Goal: Task Accomplishment & Management: Manage account settings

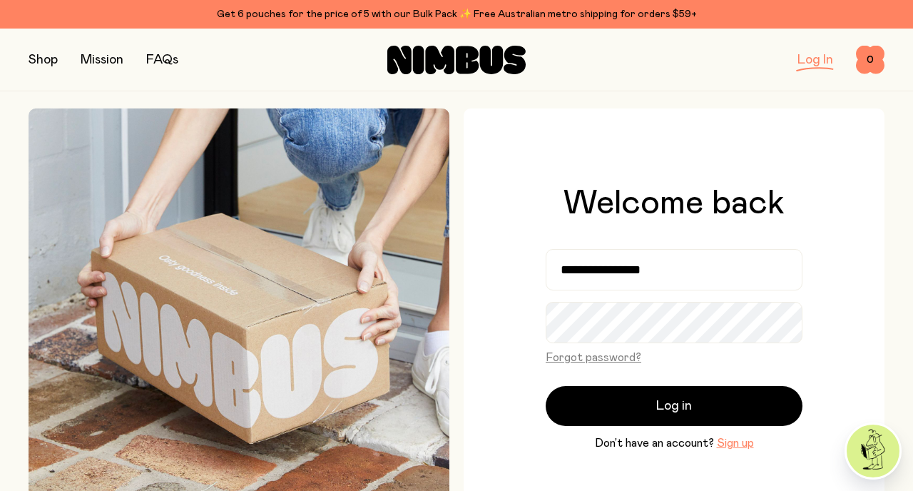
drag, startPoint x: 687, startPoint y: 271, endPoint x: 553, endPoint y: 267, distance: 133.4
click at [553, 267] on input "**********" at bounding box center [673, 269] width 257 height 41
type input "**********"
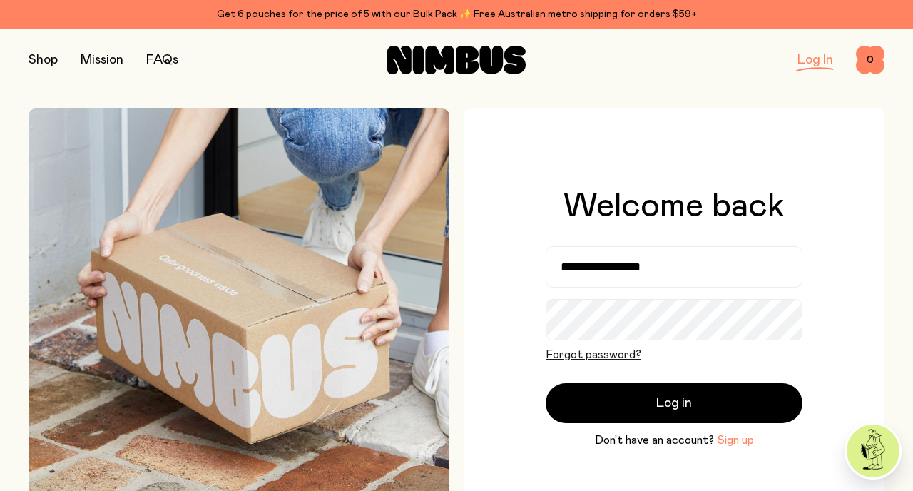
click at [621, 361] on button "Forgot password?" at bounding box center [593, 354] width 96 height 17
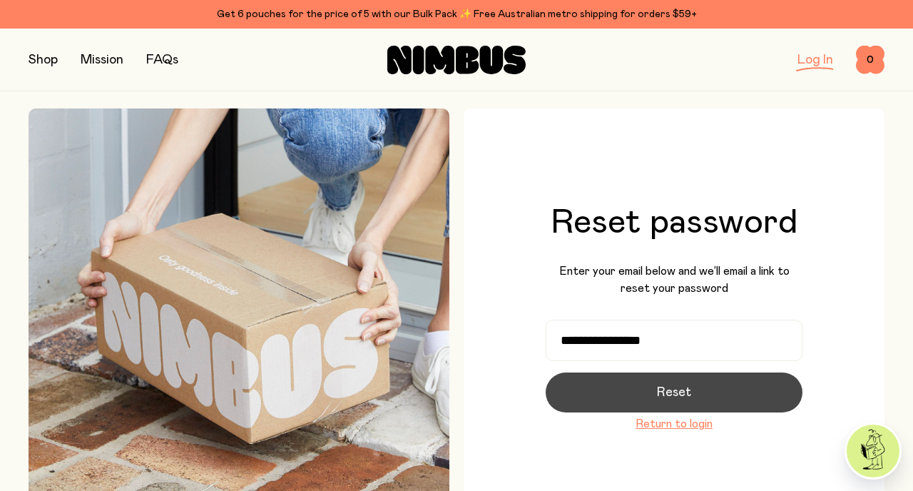
click at [659, 390] on span "Reset" at bounding box center [674, 392] width 34 height 20
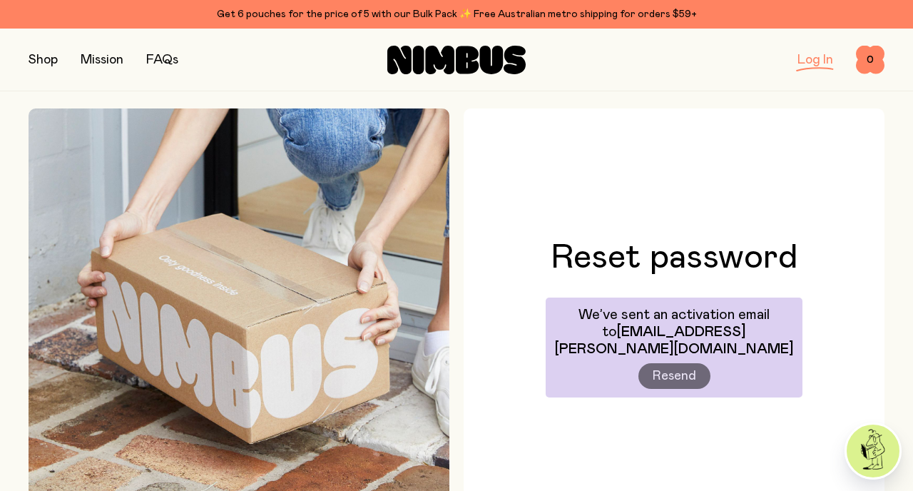
click at [816, 61] on link "Log In" at bounding box center [815, 59] width 36 height 13
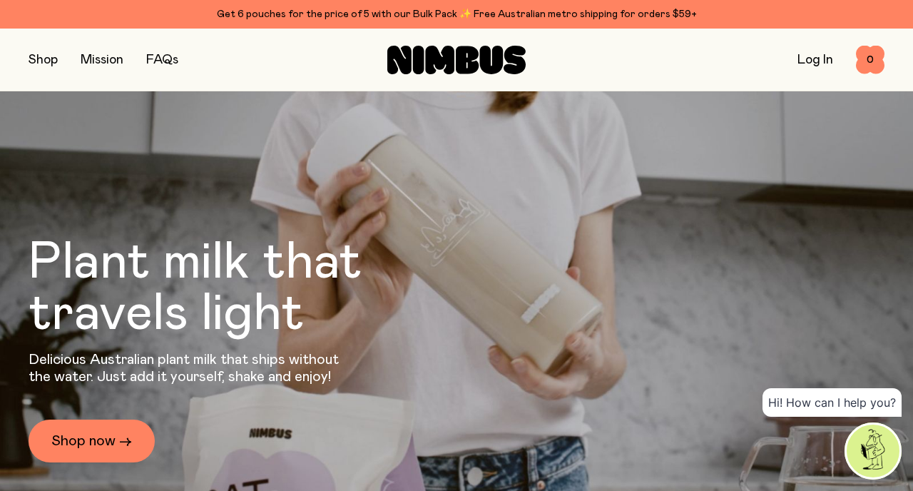
click at [812, 60] on link "Log In" at bounding box center [815, 59] width 36 height 13
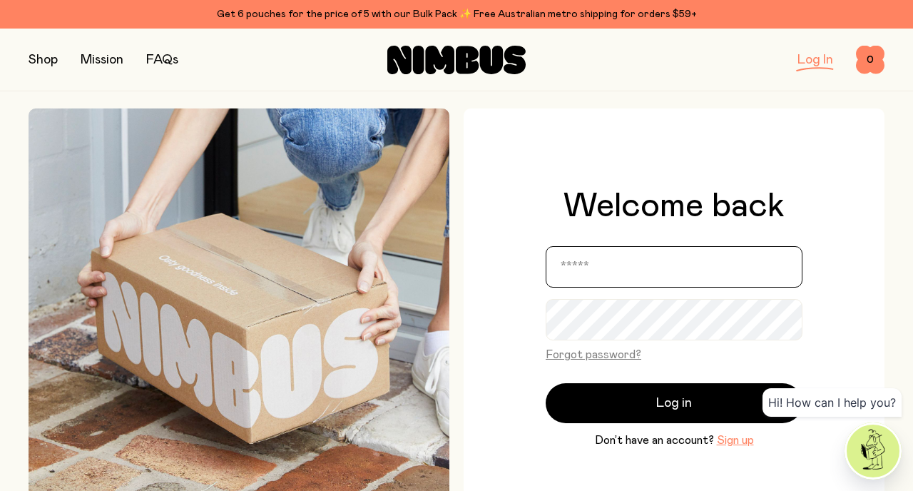
click at [603, 264] on input "email" at bounding box center [673, 266] width 257 height 41
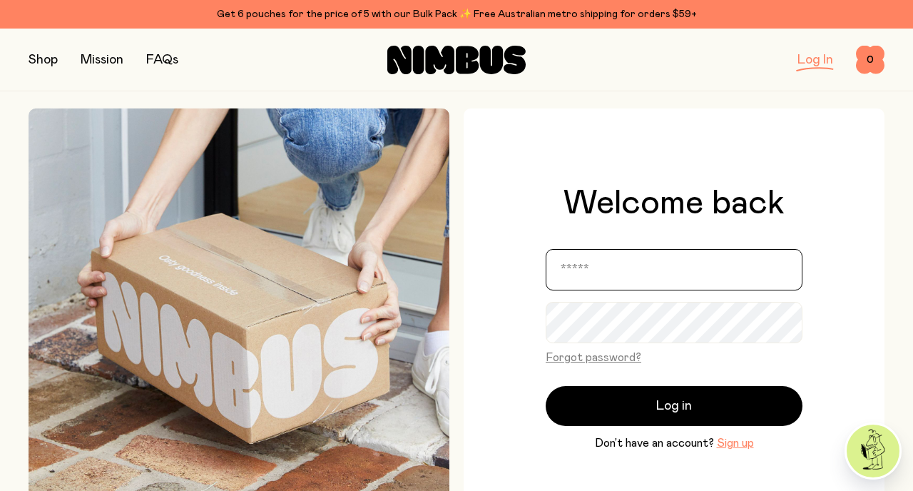
click at [545, 243] on protonpass-control-d493 at bounding box center [545, 243] width 0 height 0
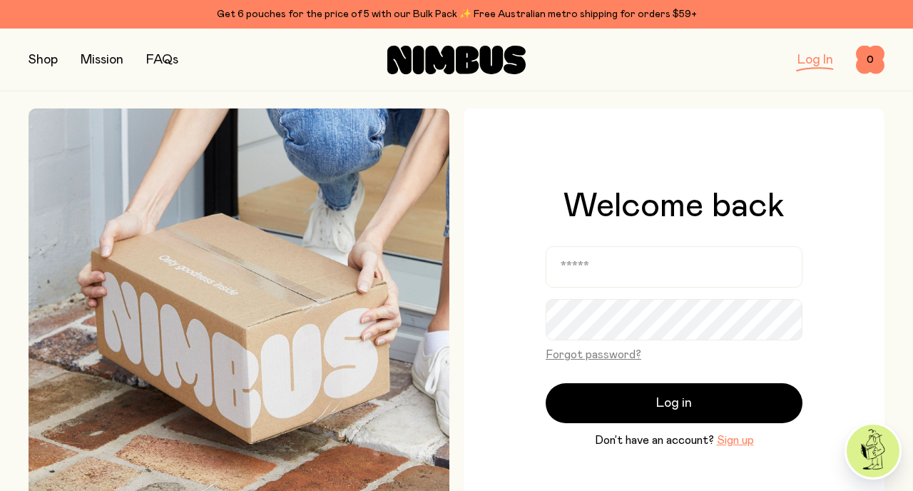
click at [858, 240] on div "Welcome back Forgot password? Log in Don’t have an account? Sign up" at bounding box center [673, 318] width 421 height 421
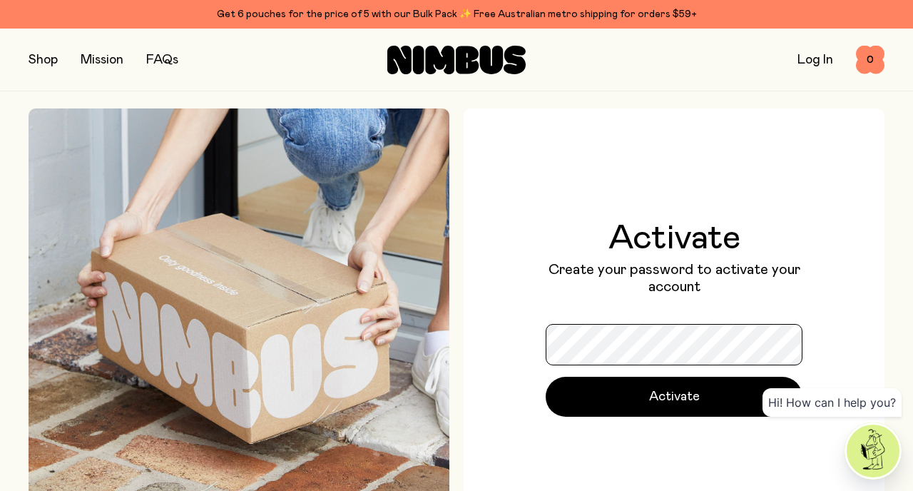
click at [545, 318] on protonpass-control-a2b8 at bounding box center [545, 318] width 0 height 0
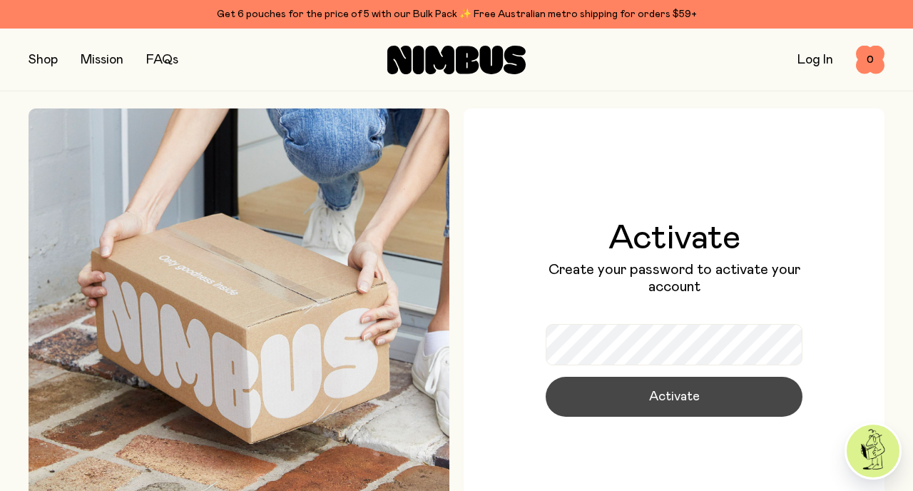
click at [720, 394] on button "Activate" at bounding box center [673, 396] width 257 height 40
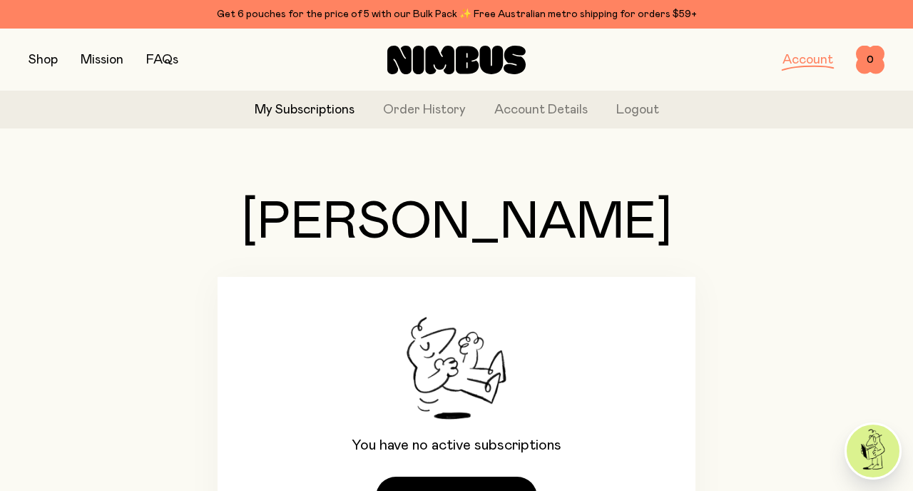
click at [804, 63] on link "Account" at bounding box center [807, 59] width 51 height 13
click at [864, 64] on span "0" at bounding box center [870, 60] width 29 height 29
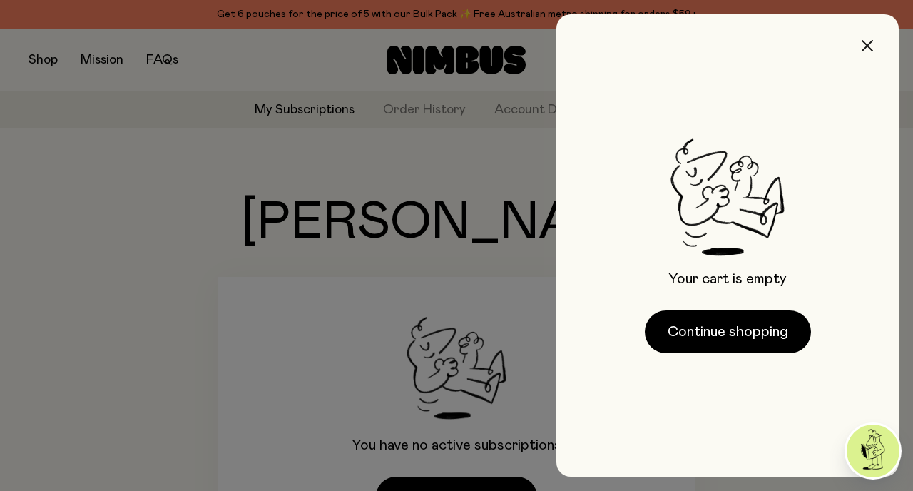
click at [867, 47] on icon "button" at bounding box center [866, 45] width 11 height 11
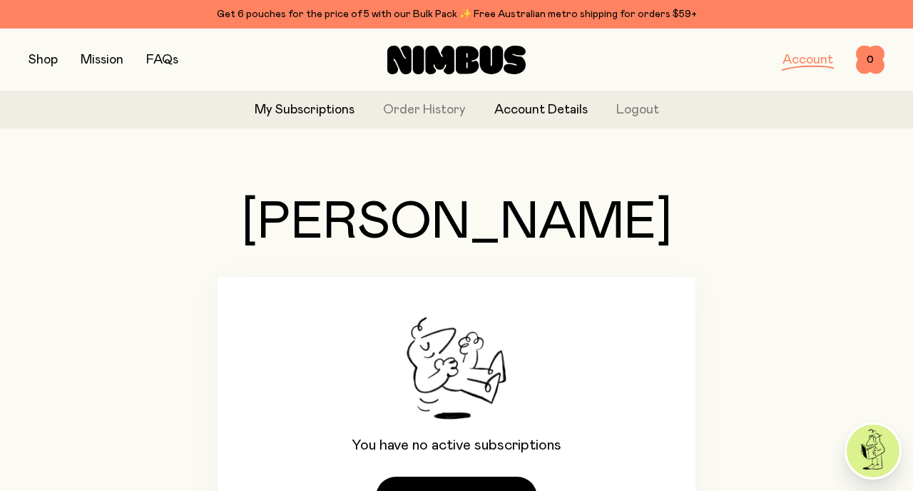
click at [538, 106] on link "Account Details" at bounding box center [540, 110] width 93 height 19
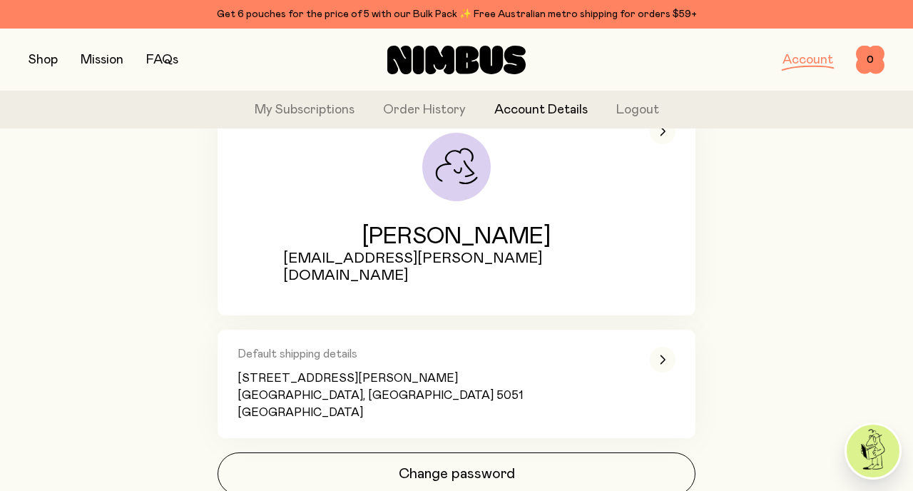
scroll to position [203, 0]
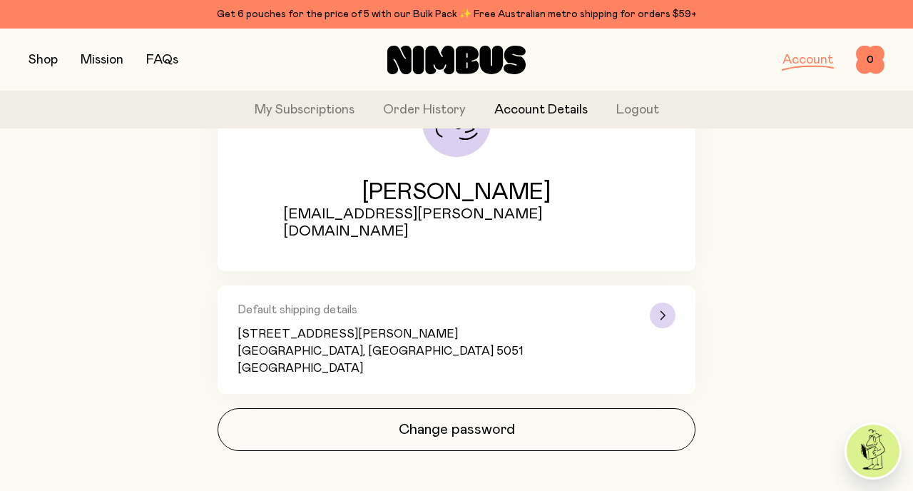
click at [664, 311] on icon "button" at bounding box center [663, 315] width 6 height 9
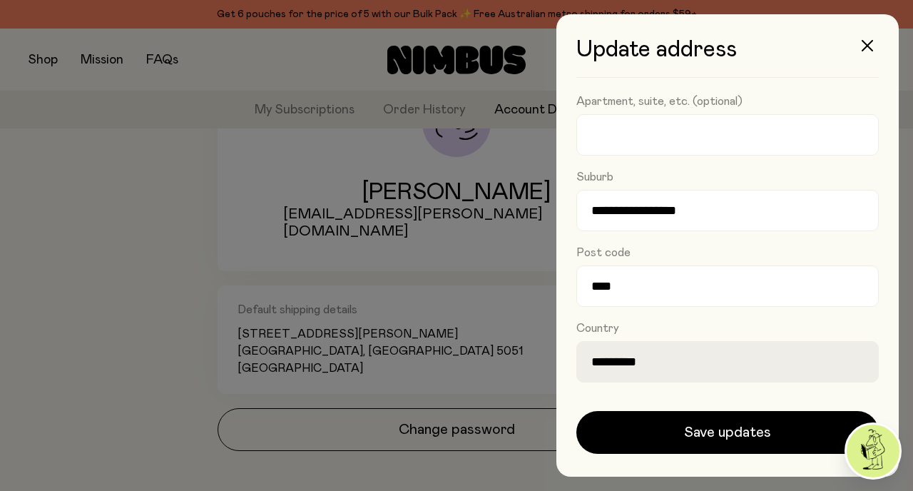
scroll to position [0, 0]
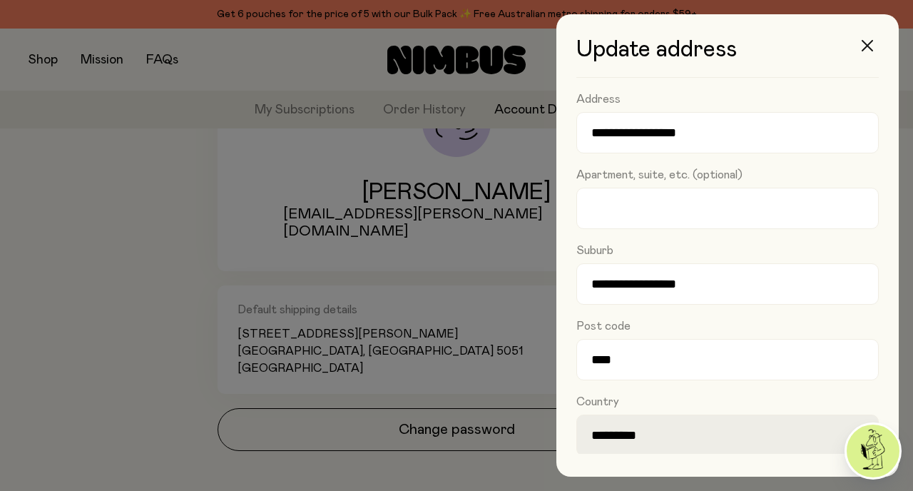
click at [864, 46] on icon "button" at bounding box center [866, 45] width 11 height 11
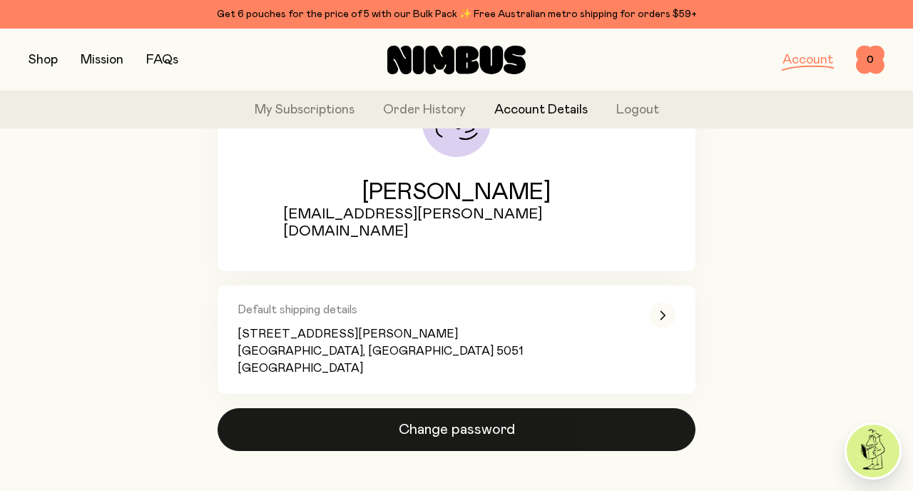
click at [483, 415] on button "Change password" at bounding box center [456, 429] width 478 height 43
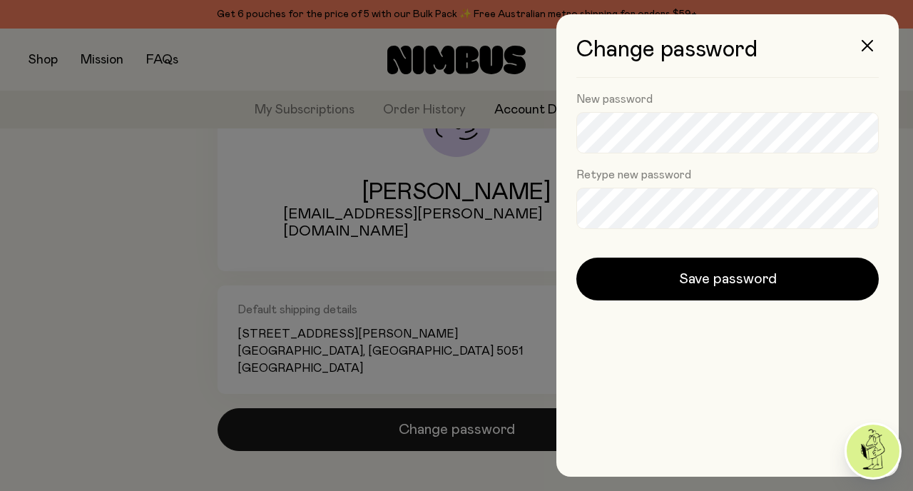
scroll to position [0, 0]
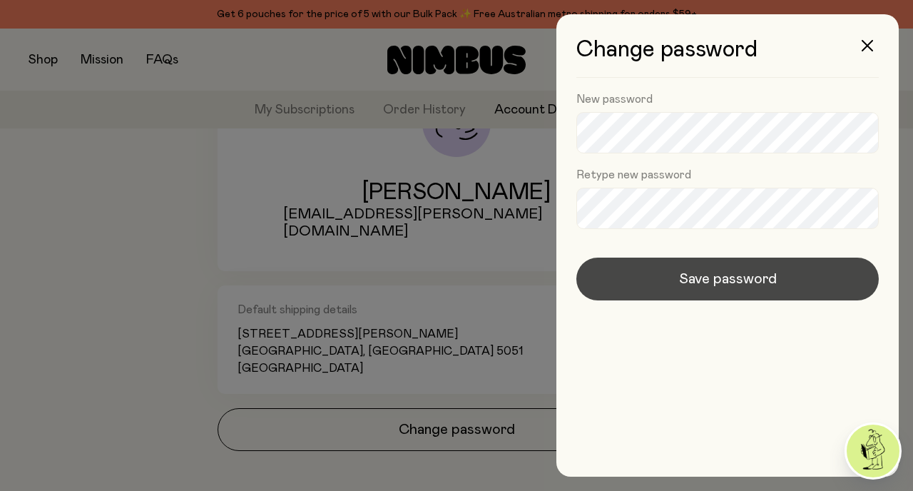
click at [717, 278] on span "Save password" at bounding box center [728, 279] width 98 height 20
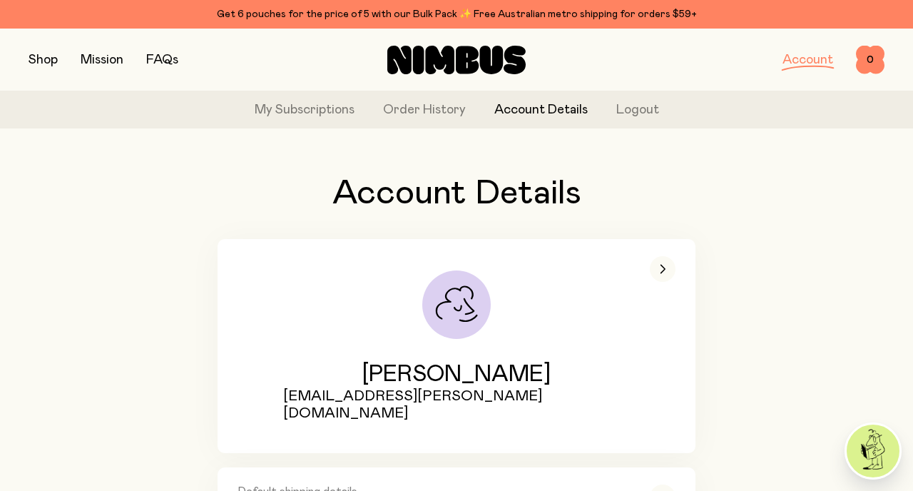
scroll to position [19, 0]
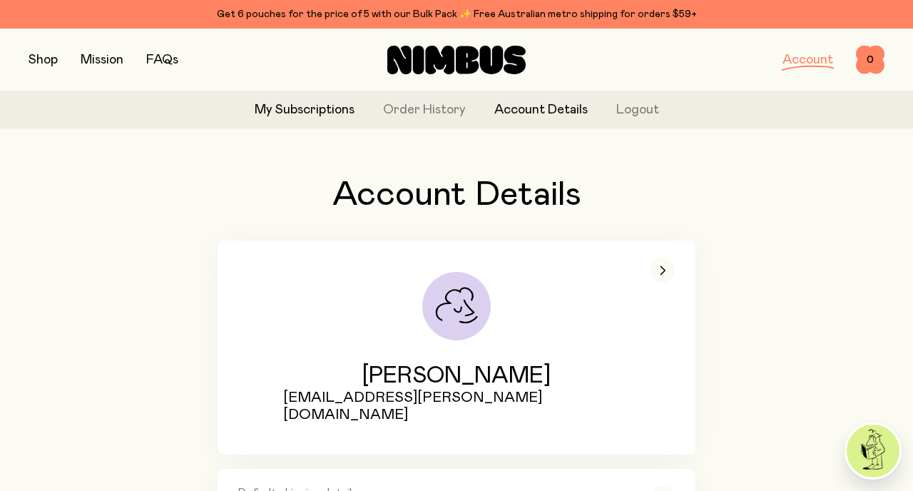
click at [302, 113] on link "My Subscriptions" at bounding box center [305, 110] width 100 height 19
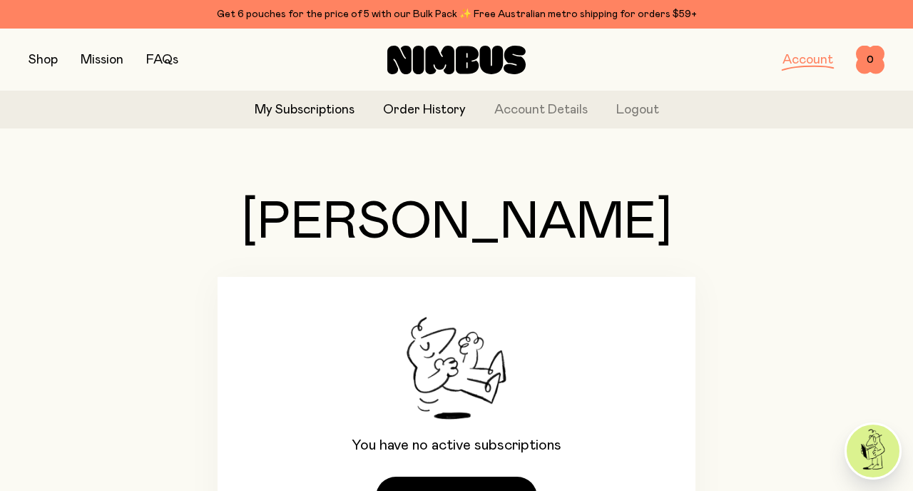
click at [447, 110] on link "Order History" at bounding box center [424, 110] width 83 height 19
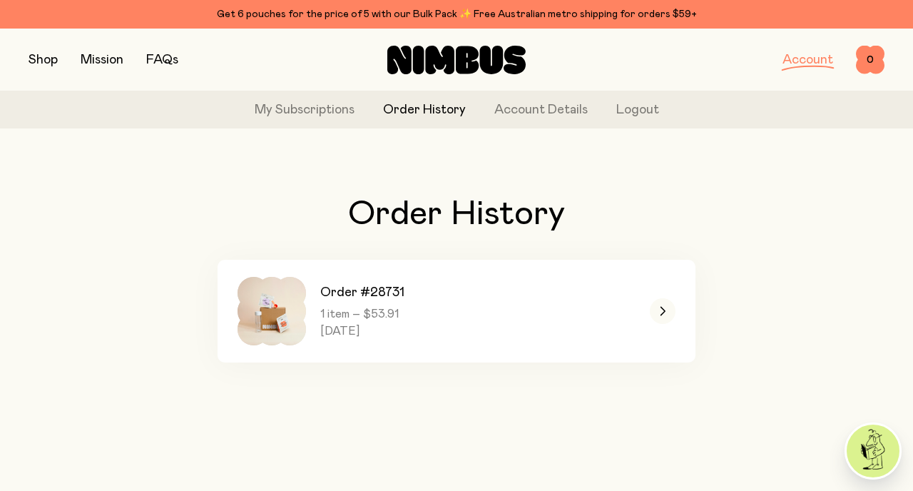
click at [792, 61] on link "Account" at bounding box center [807, 59] width 51 height 13
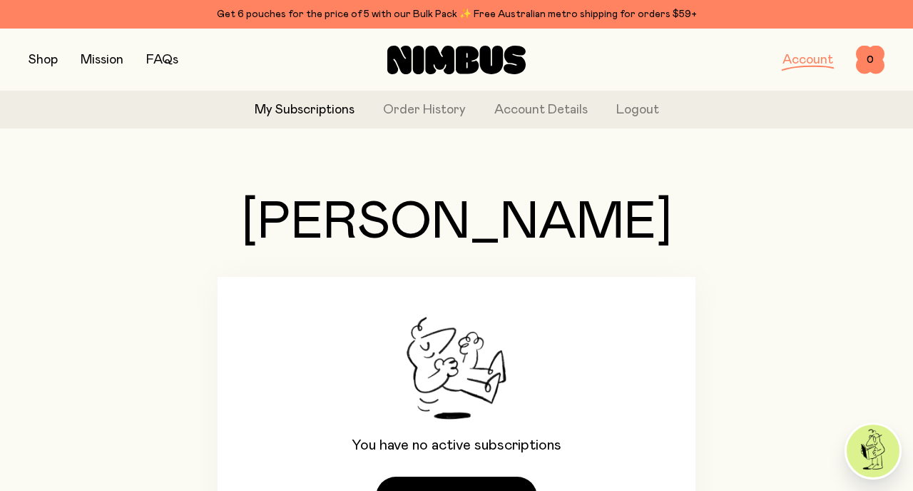
click at [859, 451] on img at bounding box center [872, 450] width 53 height 53
click at [174, 135] on div "Hola, Liz You have no active subscriptions Subscribe & save 10%" at bounding box center [457, 321] width 856 height 585
click at [163, 61] on link "FAQs" at bounding box center [162, 59] width 32 height 13
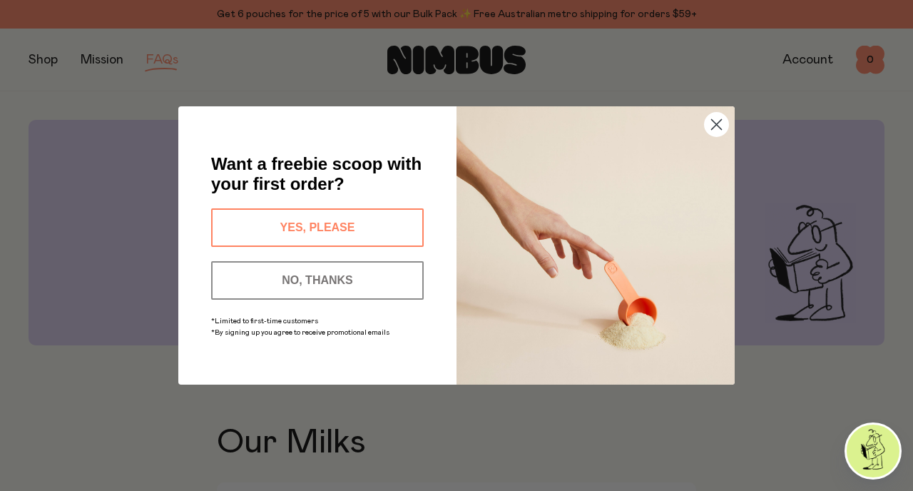
click at [720, 129] on icon "Close dialog" at bounding box center [717, 125] width 10 height 10
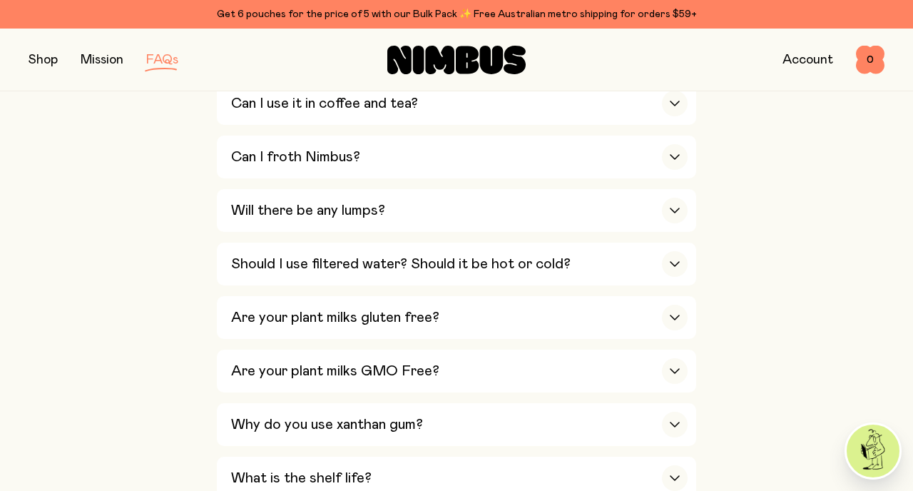
scroll to position [670, 0]
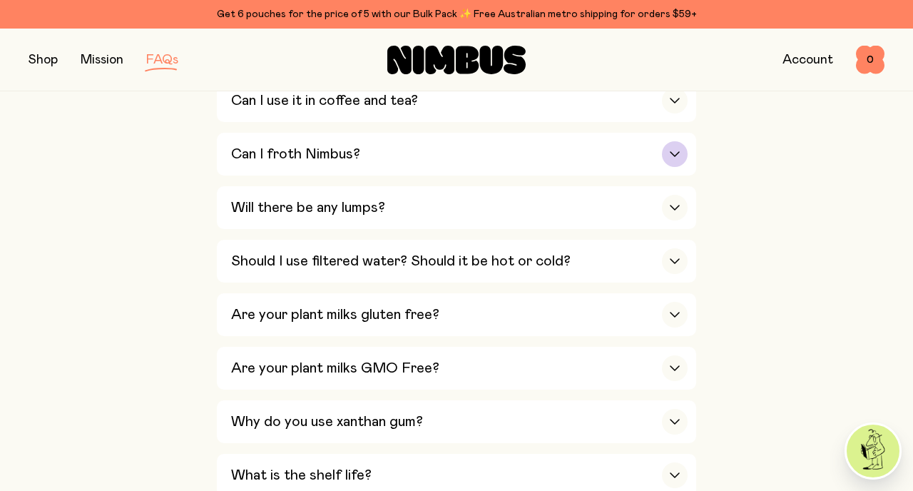
click at [677, 154] on icon "button" at bounding box center [674, 154] width 9 height 4
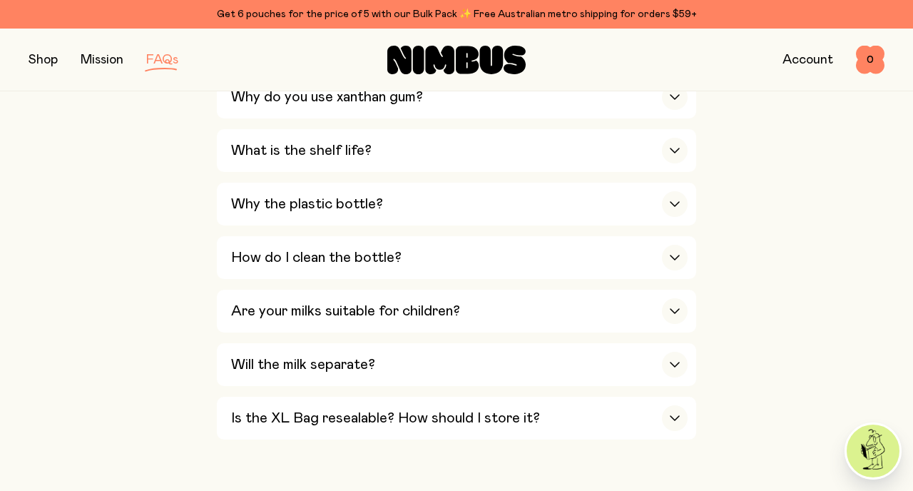
scroll to position [1393, 0]
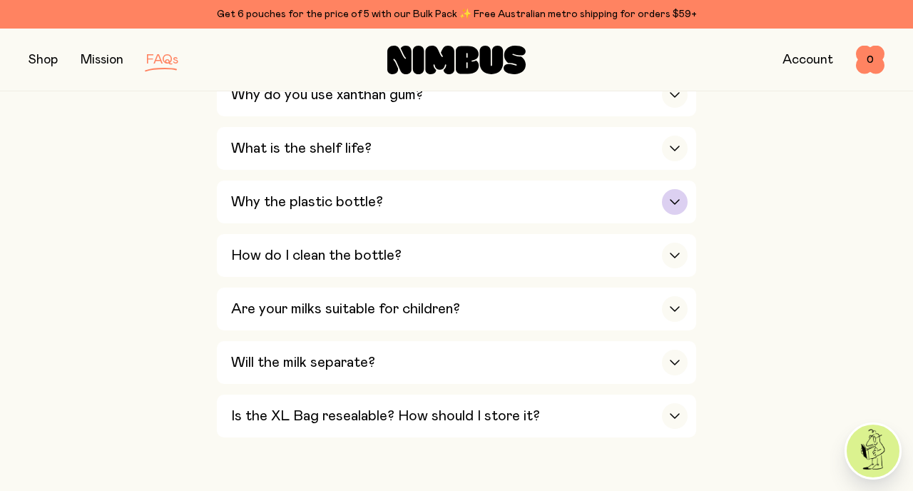
click at [670, 202] on icon "button" at bounding box center [674, 202] width 11 height 6
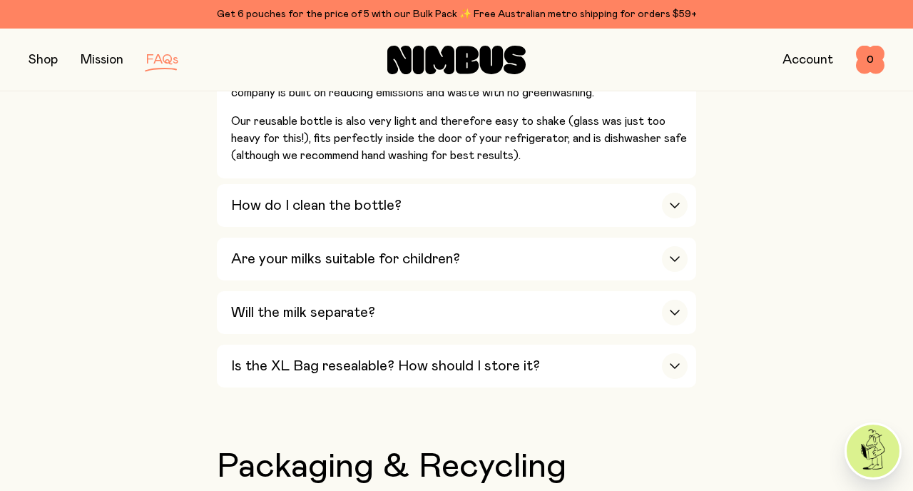
scroll to position [1425, 0]
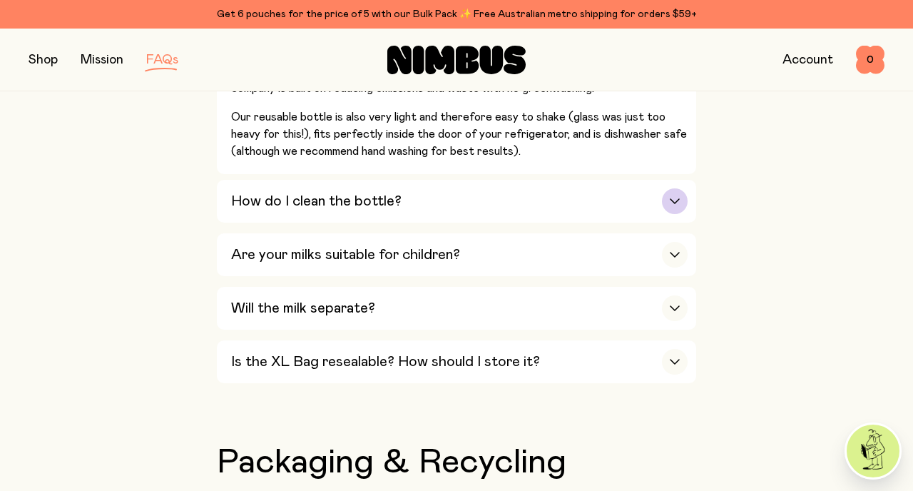
click at [676, 200] on div "button" at bounding box center [675, 201] width 26 height 26
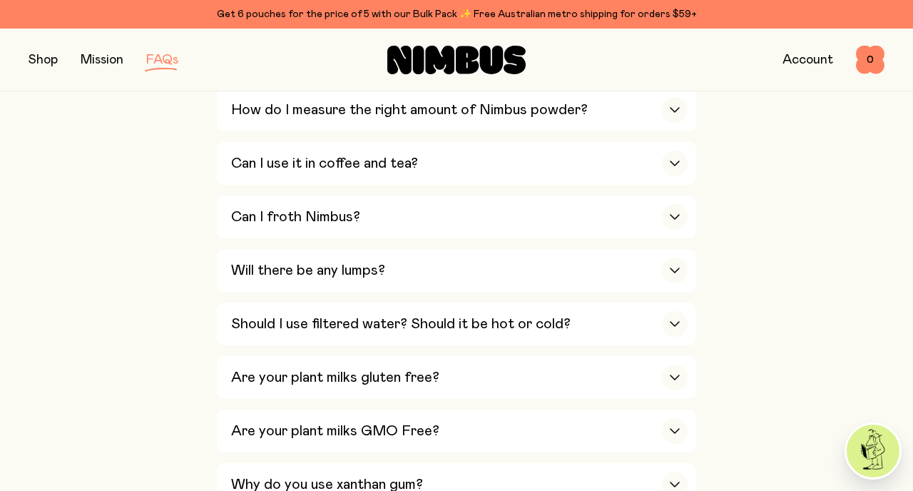
scroll to position [0, 0]
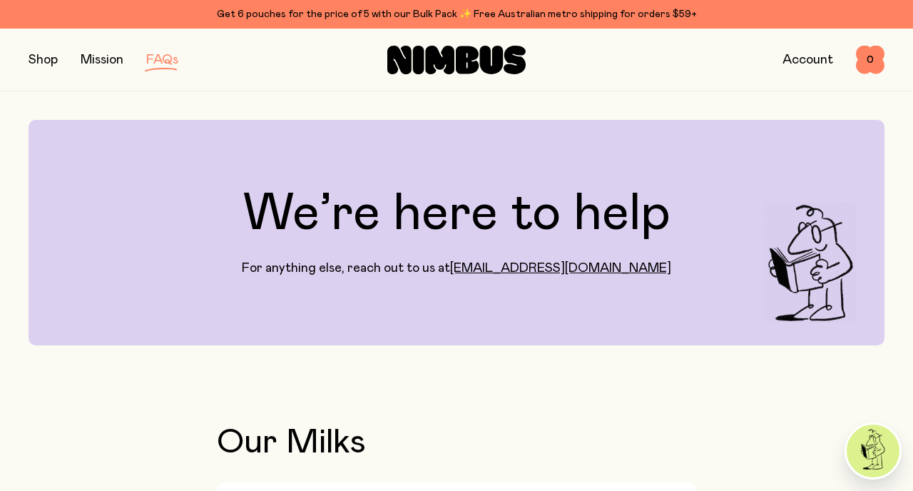
click at [42, 58] on button "button" at bounding box center [43, 60] width 29 height 20
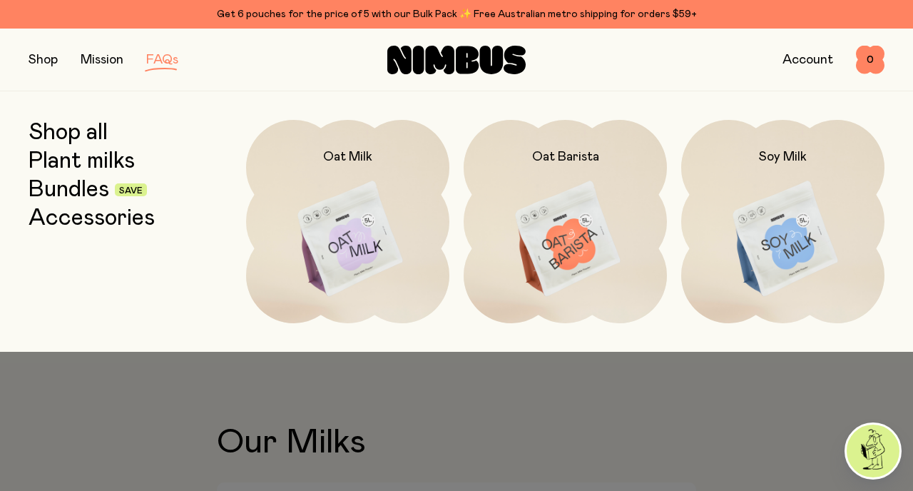
click at [876, 449] on img at bounding box center [872, 450] width 53 height 53
click at [810, 56] on link "Account" at bounding box center [807, 59] width 51 height 13
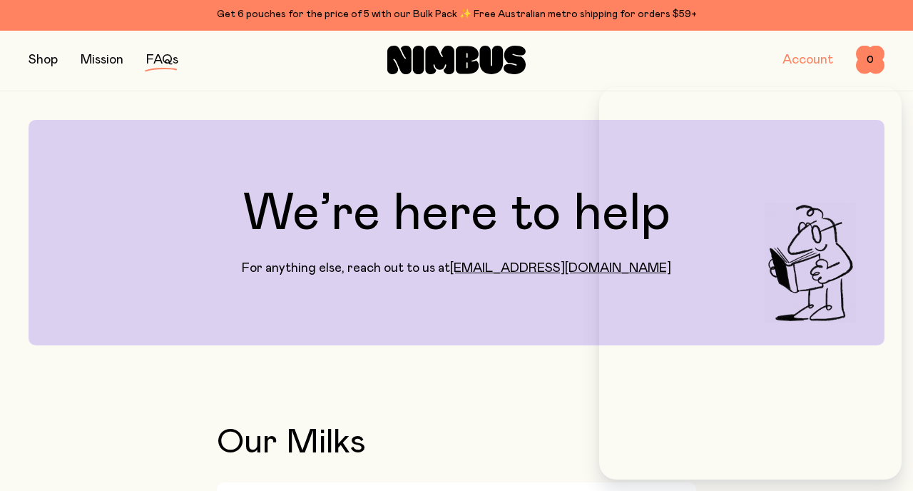
click at [810, 56] on link "Account" at bounding box center [807, 59] width 51 height 13
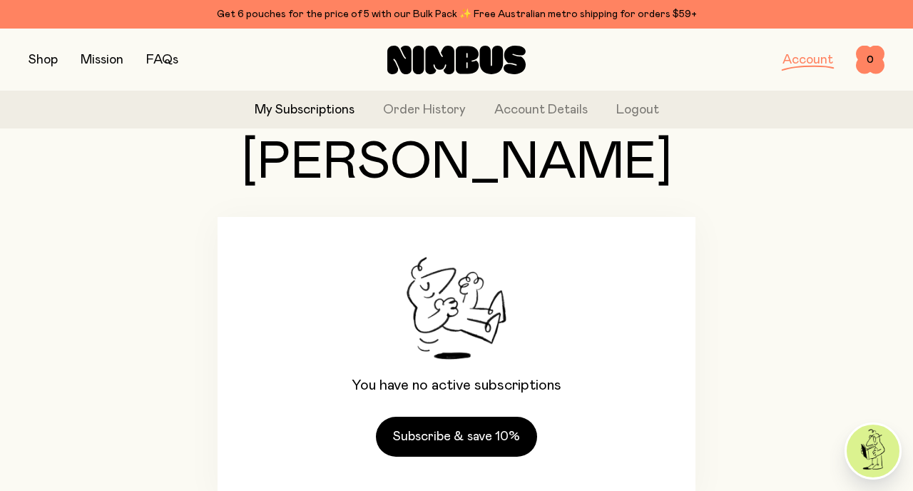
scroll to position [123, 0]
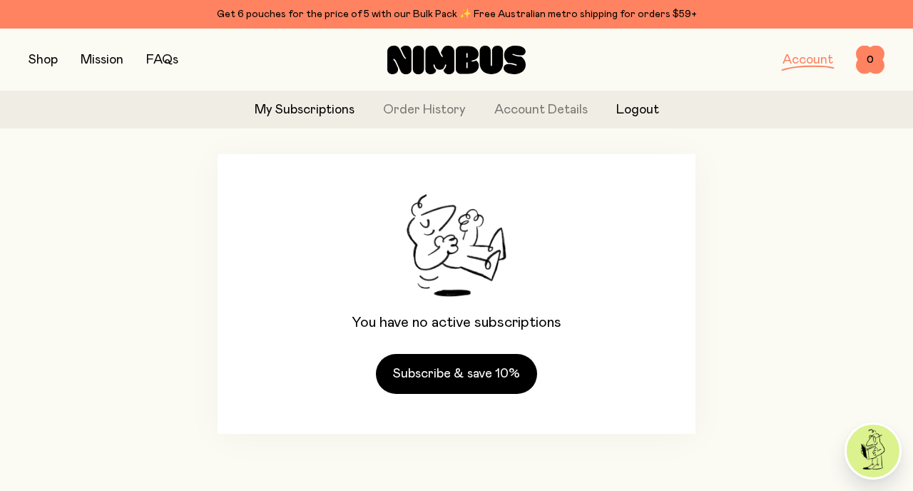
click at [642, 105] on button "Logout" at bounding box center [637, 110] width 43 height 19
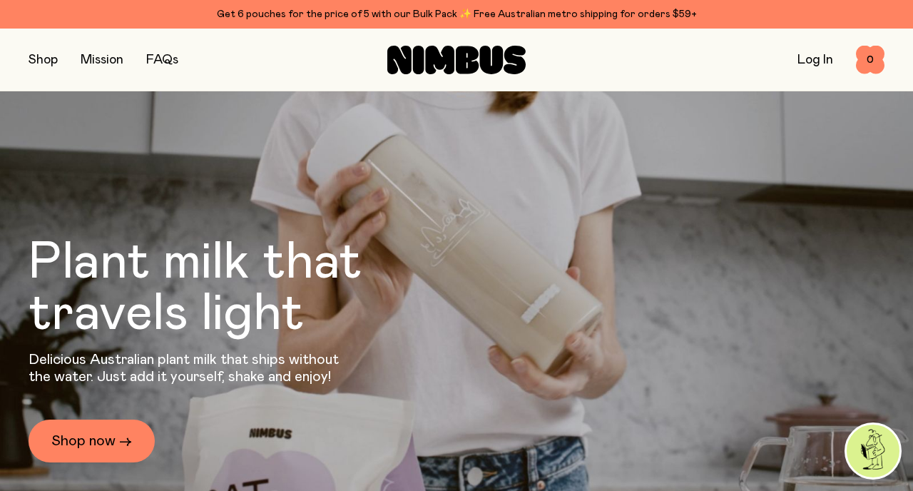
click at [812, 62] on link "Log In" at bounding box center [815, 59] width 36 height 13
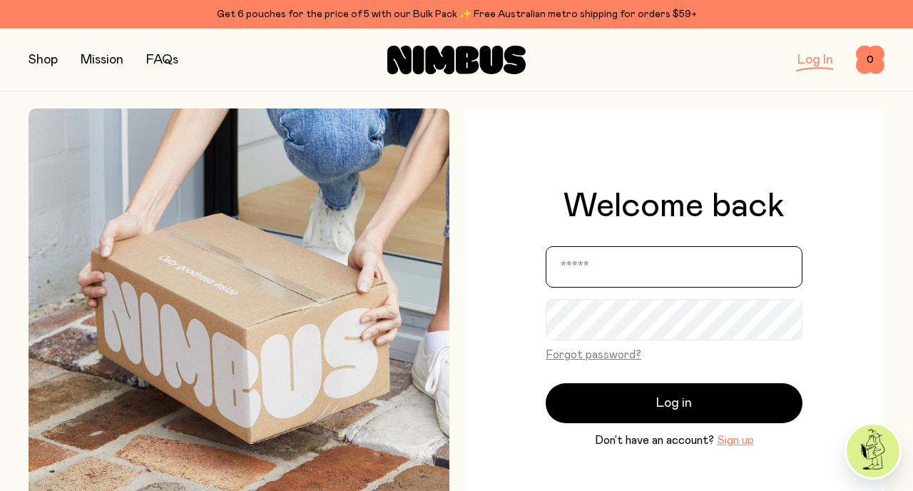
click at [653, 246] on div at bounding box center [673, 266] width 257 height 41
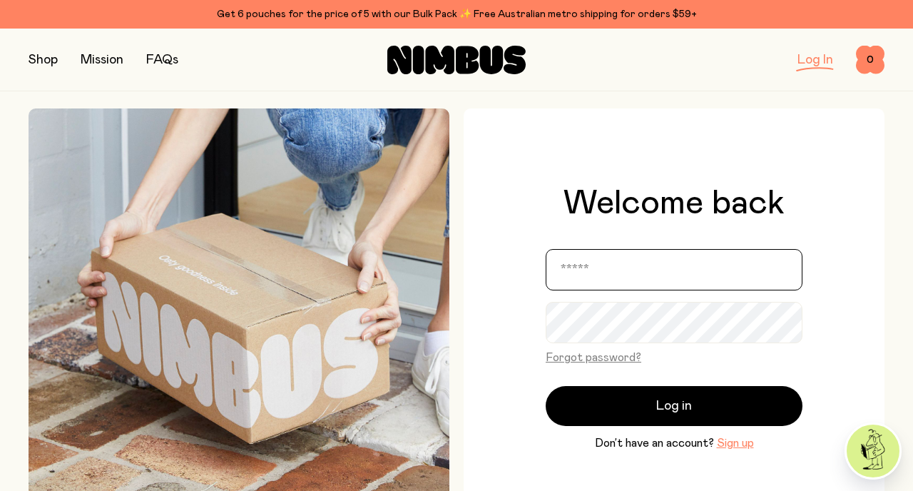
click at [545, 243] on protonpass-control-a2b8 at bounding box center [545, 243] width 0 height 0
click at [735, 268] on input "email" at bounding box center [673, 269] width 257 height 41
click at [545, 243] on protonpass-control-8e05 at bounding box center [545, 243] width 0 height 0
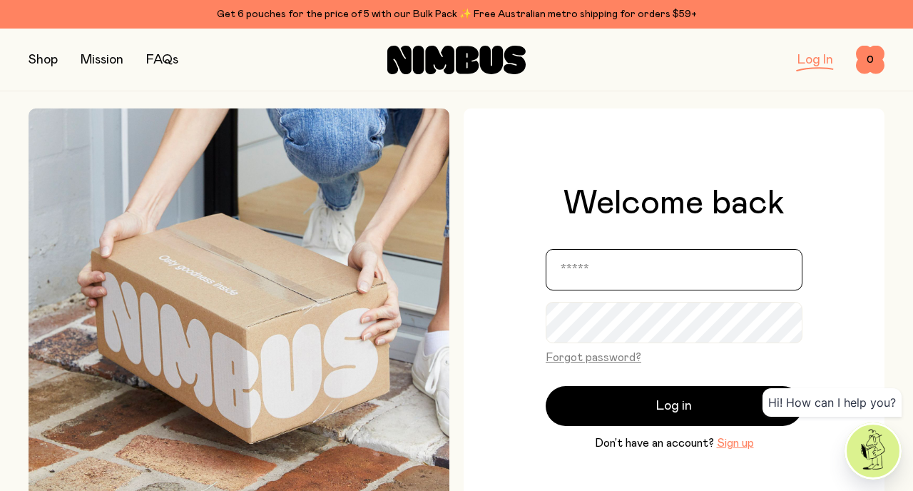
click at [545, 243] on protonpass-control-8e05 at bounding box center [545, 243] width 0 height 0
type input "**********"
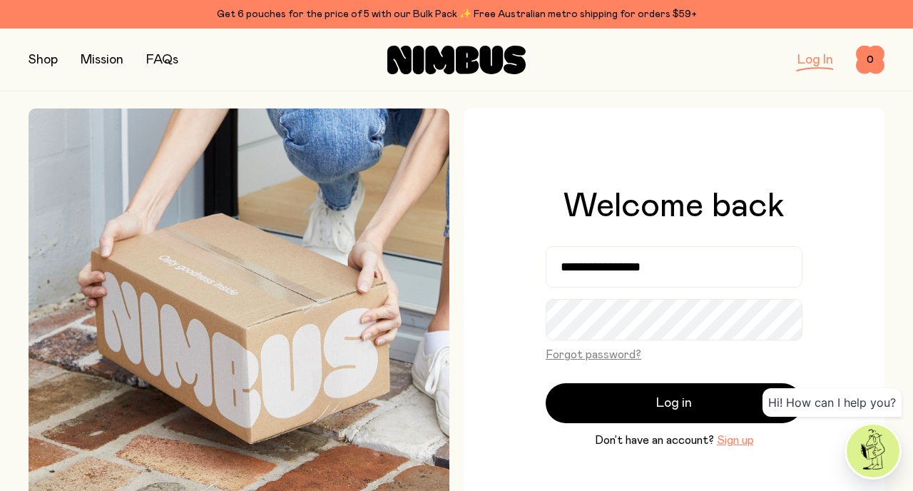
click at [783, 198] on h1 "Welcome back" at bounding box center [673, 206] width 221 height 34
click at [873, 451] on img at bounding box center [872, 450] width 53 height 53
